Goal: Check status: Check status

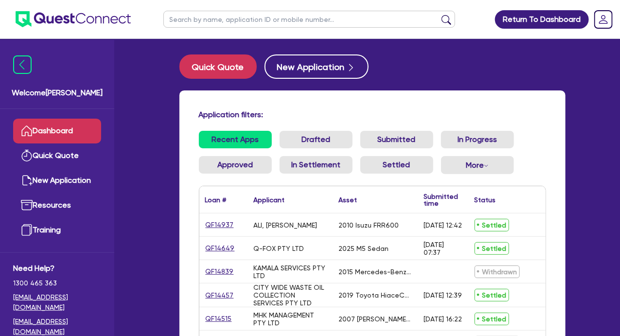
click at [305, 21] on input "text" at bounding box center [309, 19] width 292 height 17
type input "[PERSON_NAME]"
click at [446, 19] on button "submit" at bounding box center [447, 22] width 16 height 14
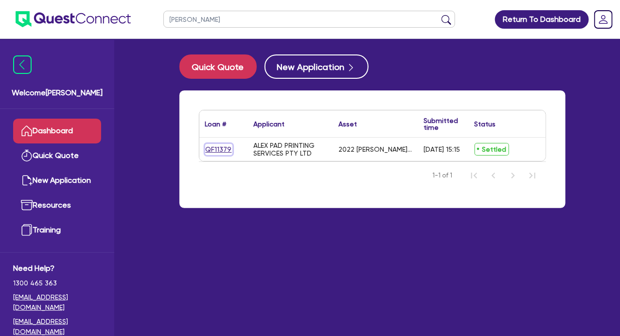
click at [215, 147] on link "QF11379" at bounding box center [218, 149] width 27 height 11
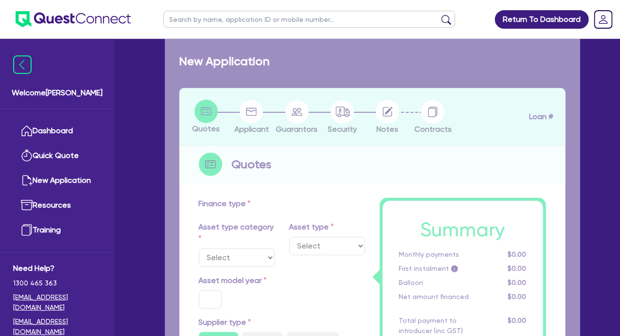
select select "SECONDARY_ASSETS"
type input "2022"
radio input "true"
type input "33,750"
type input "9.95"
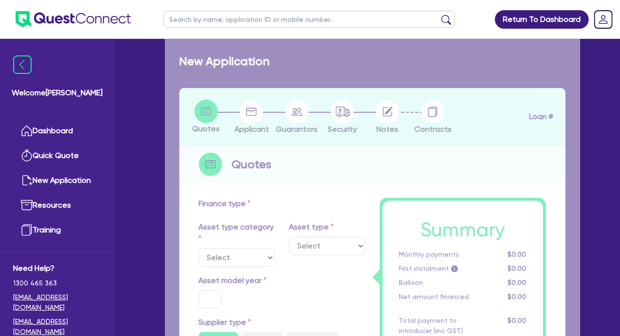
type input "395"
select select "MANUFACTURING_EQUIPMENT"
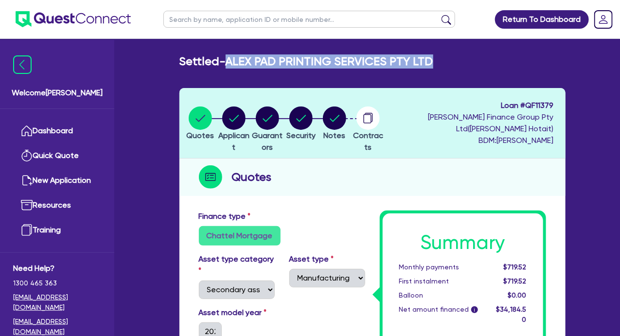
drag, startPoint x: 232, startPoint y: 60, endPoint x: 483, endPoint y: 60, distance: 250.9
click at [483, 60] on div "Settled - ALEX PAD PRINTING SERVICES PTY LTD" at bounding box center [372, 61] width 401 height 14
copy h2 "ALEX PAD PRINTING SERVICES PTY LTD"
